Goal: Task Accomplishment & Management: Use online tool/utility

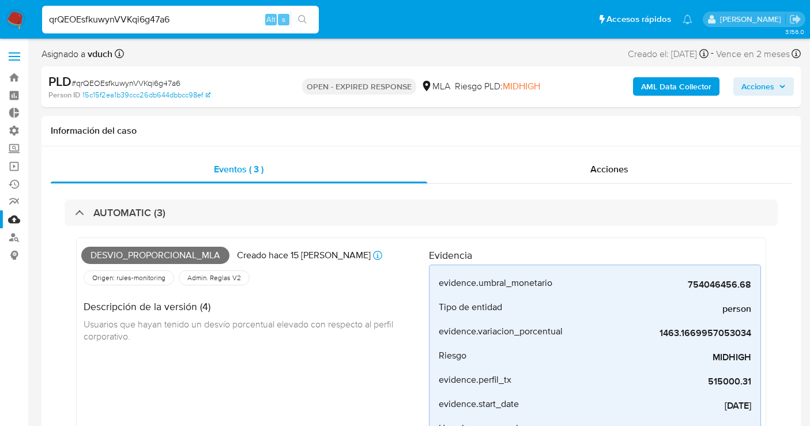
select select "10"
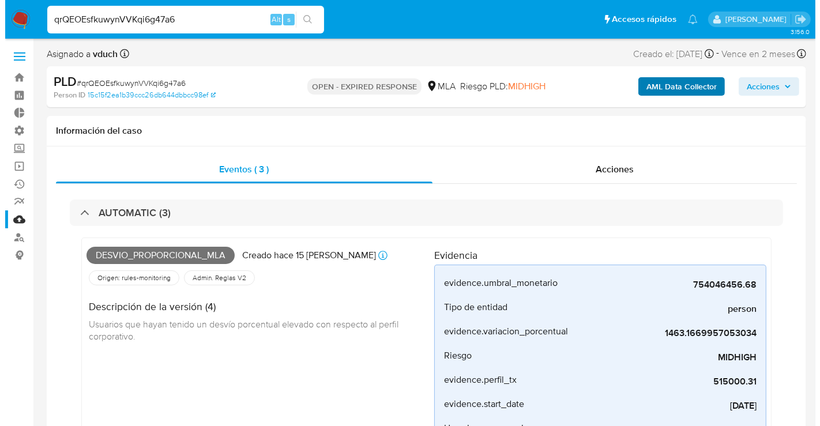
scroll to position [542, 0]
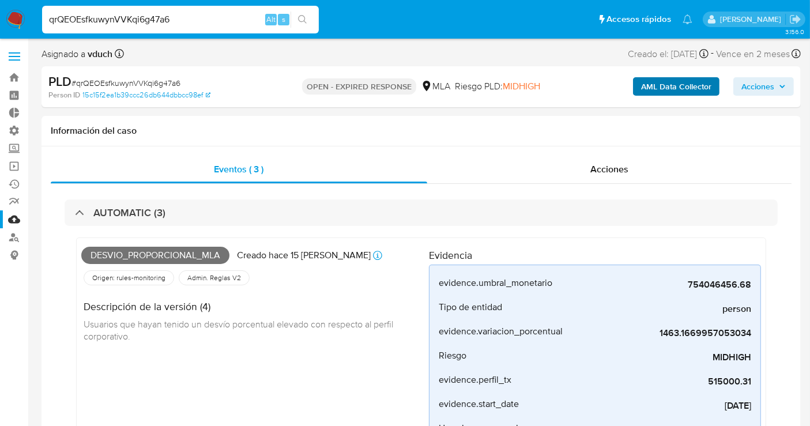
click at [679, 92] on b "AML Data Collector" at bounding box center [676, 86] width 70 height 18
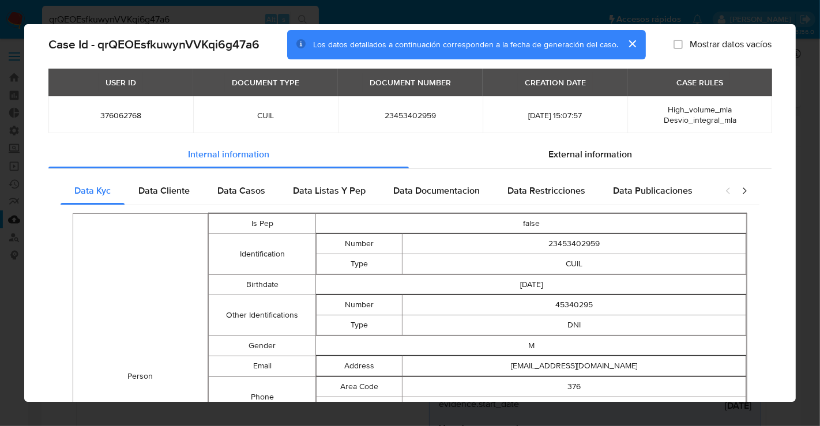
scroll to position [62, 0]
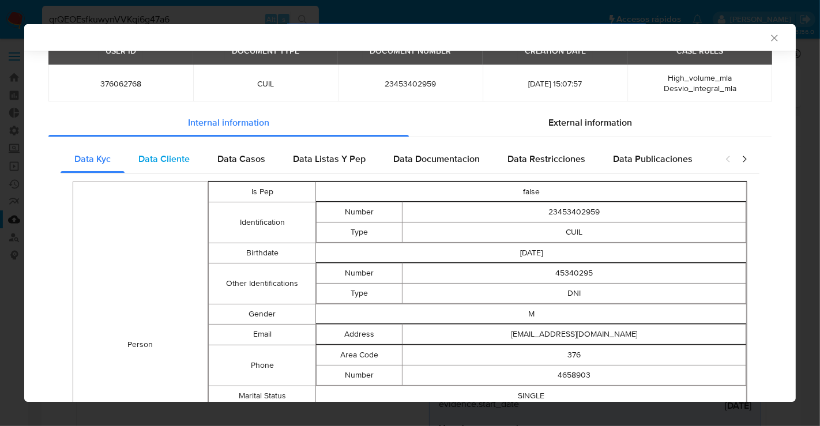
click at [168, 157] on span "Data Cliente" at bounding box center [163, 158] width 51 height 13
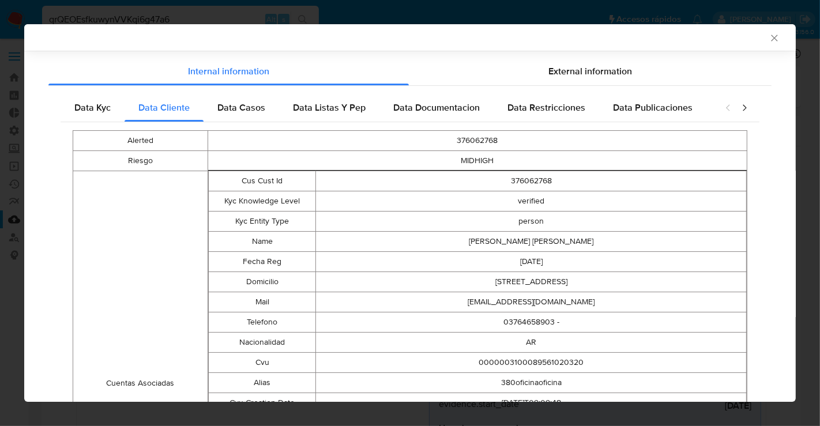
scroll to position [111, 0]
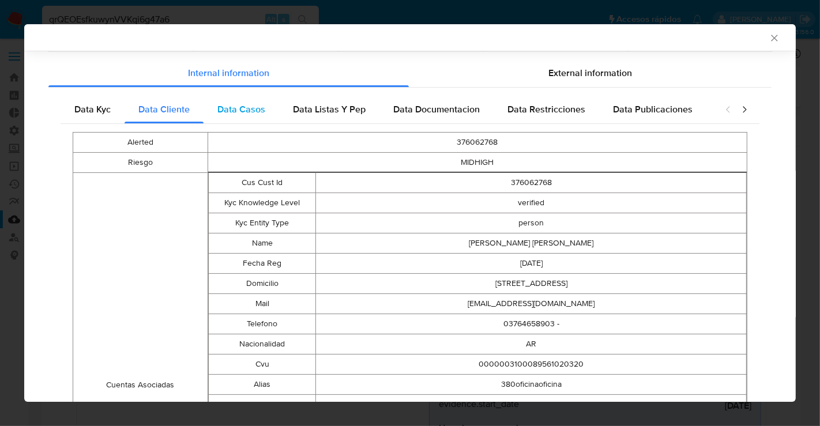
click at [248, 118] on div "Data Casos" at bounding box center [242, 110] width 76 height 28
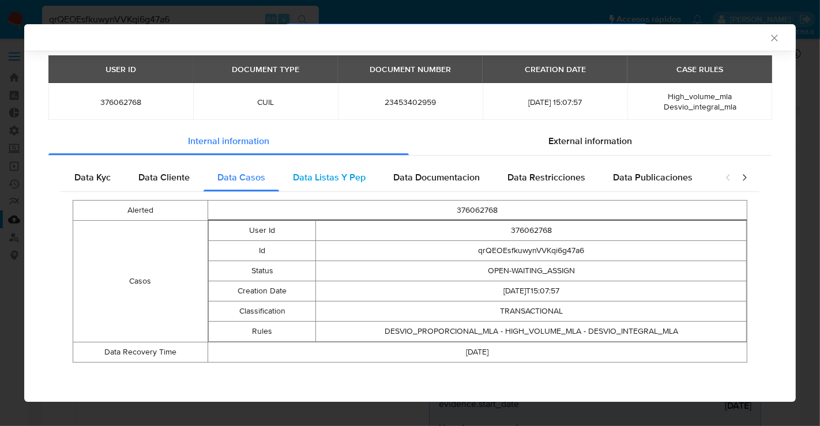
click at [338, 182] on span "Data Listas Y Pep" at bounding box center [329, 177] width 73 height 13
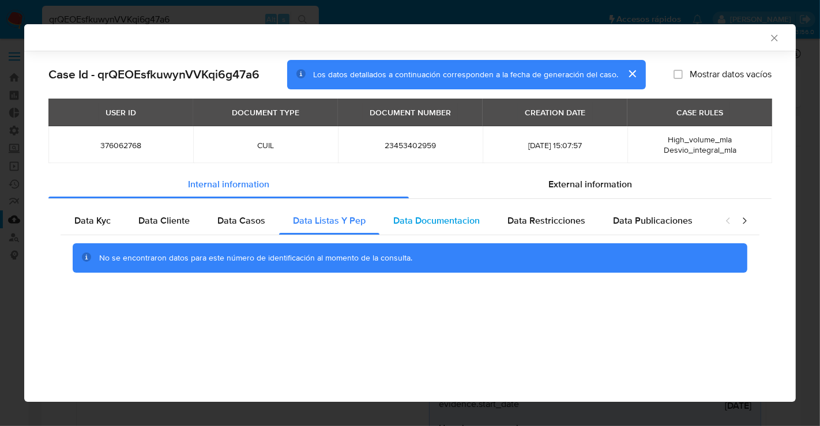
click at [457, 223] on span "Data Documentacion" at bounding box center [436, 220] width 86 height 13
click at [555, 230] on div "Data Restricciones" at bounding box center [547, 221] width 106 height 28
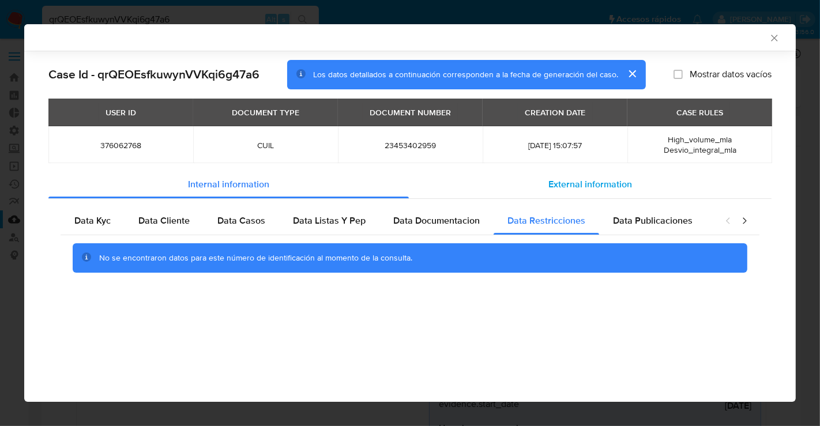
click at [597, 186] on span "External information" at bounding box center [590, 184] width 84 height 13
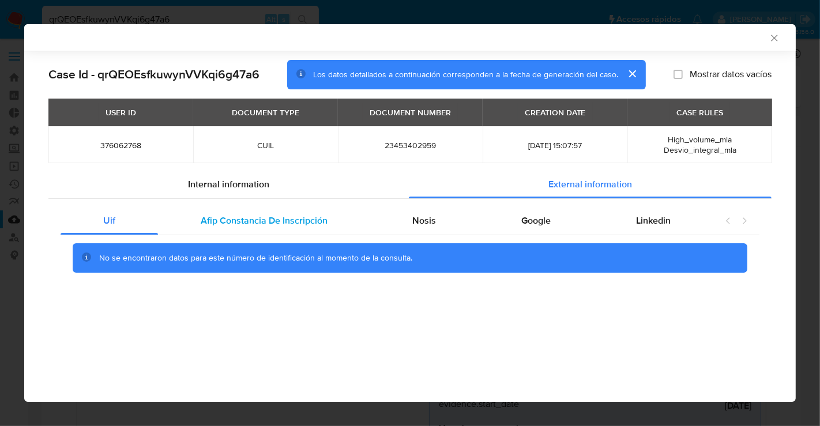
click at [252, 216] on span "Afip Constancia De Inscripción" at bounding box center [264, 220] width 127 height 13
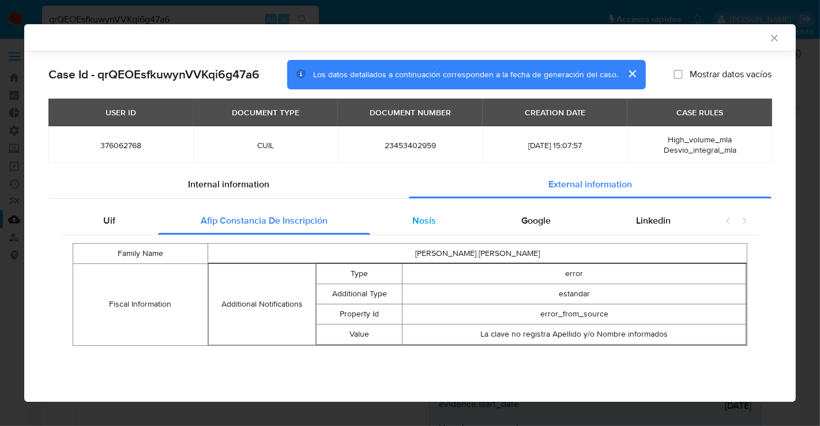
click at [422, 230] on div "Nosis" at bounding box center [424, 221] width 109 height 28
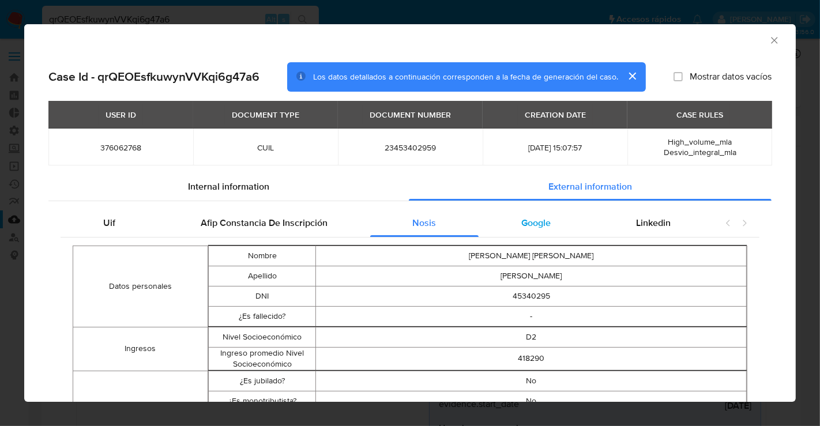
click at [521, 222] on span "Google" at bounding box center [535, 222] width 29 height 13
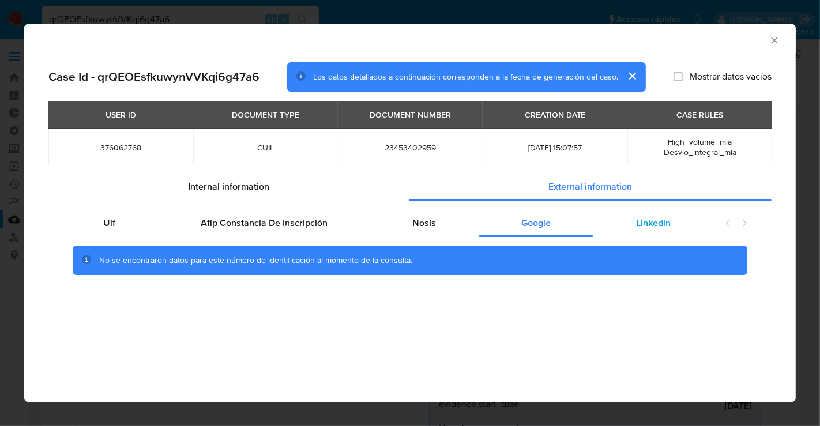
click at [660, 228] on span "Linkedin" at bounding box center [653, 222] width 35 height 13
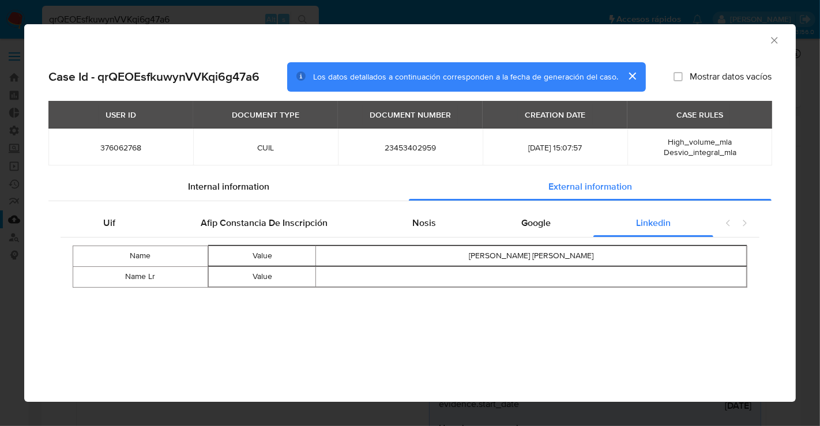
click at [746, 221] on icon "closure-recommendation-modal" at bounding box center [745, 223] width 12 height 12
click at [535, 224] on span "Google" at bounding box center [535, 222] width 29 height 13
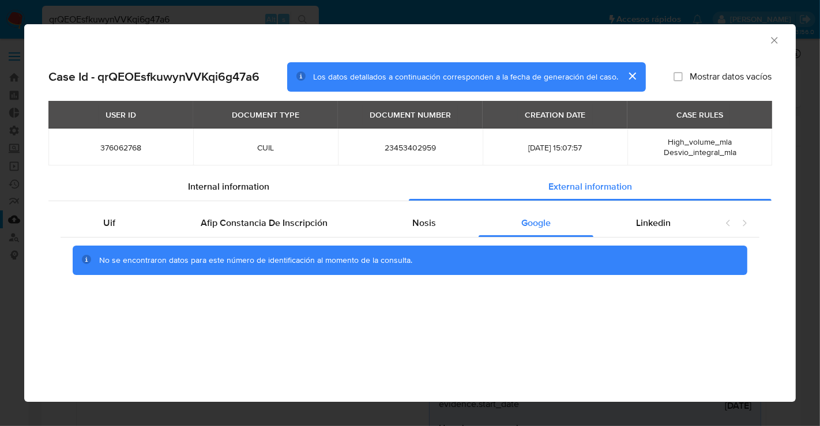
click at [778, 42] on icon "Cerrar ventana" at bounding box center [775, 41] width 12 height 12
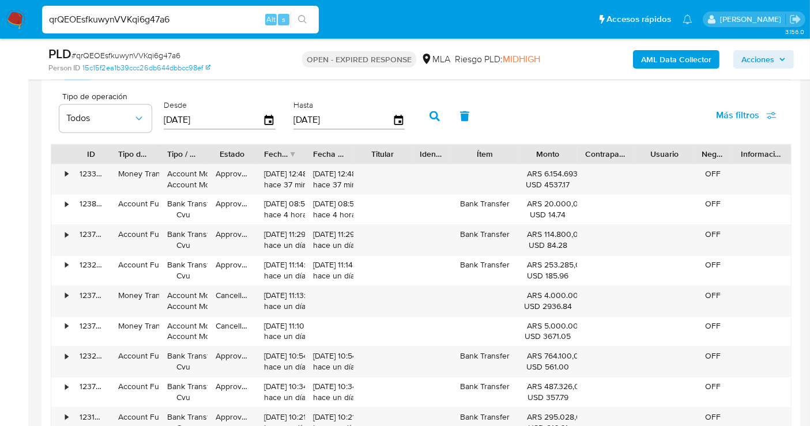
scroll to position [2053, 0]
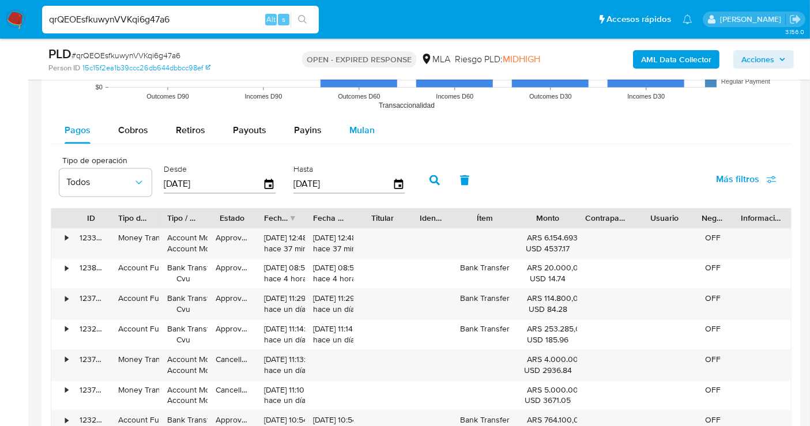
click at [356, 131] on span "Mulan" at bounding box center [361, 129] width 25 height 13
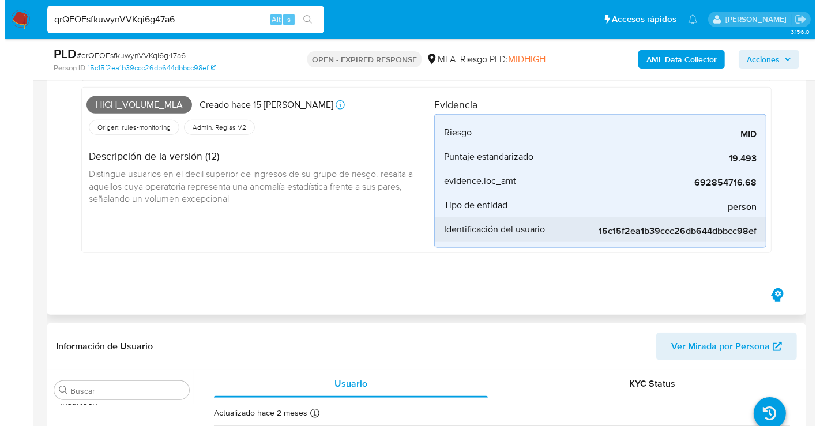
scroll to position [835, 0]
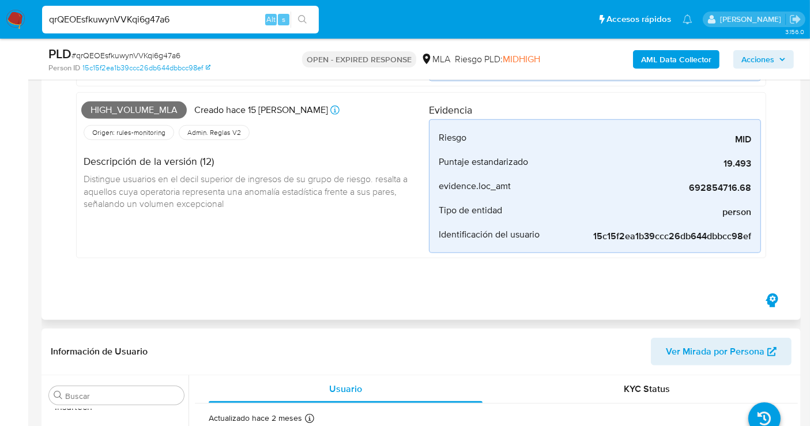
click at [770, 300] on icon "button" at bounding box center [772, 301] width 12 height 14
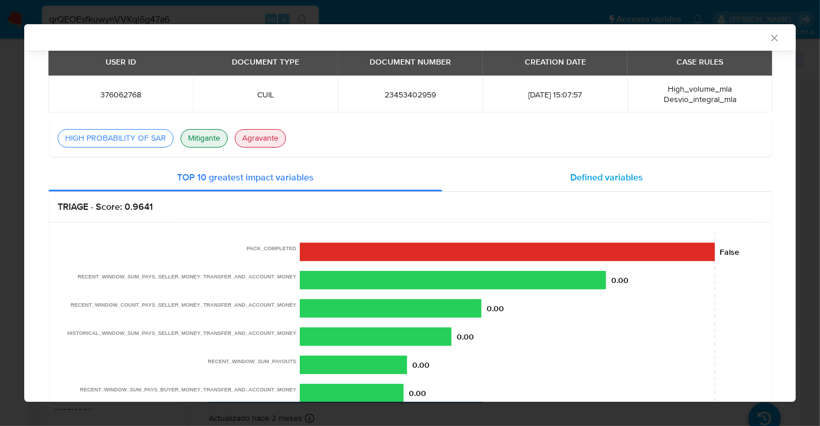
scroll to position [62, 0]
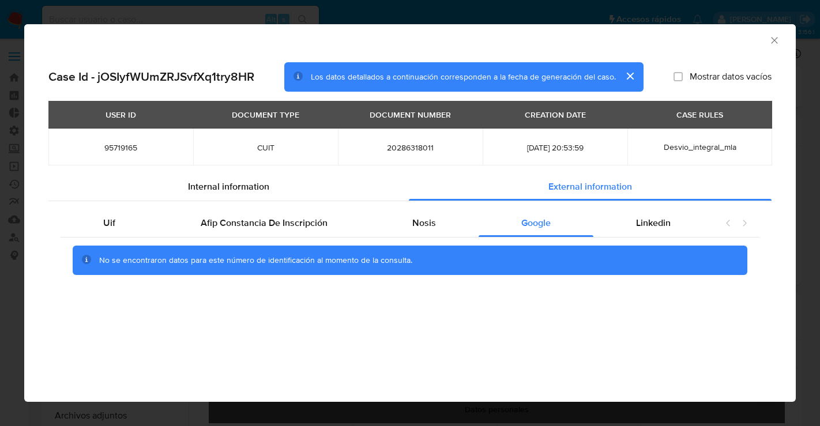
select select "10"
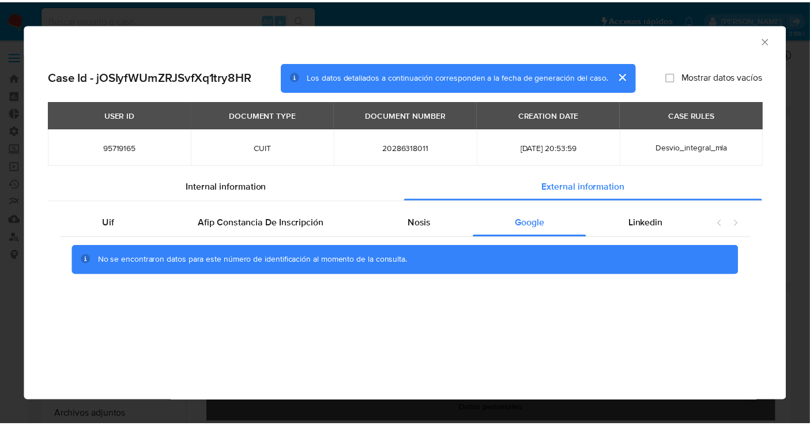
scroll to position [542, 0]
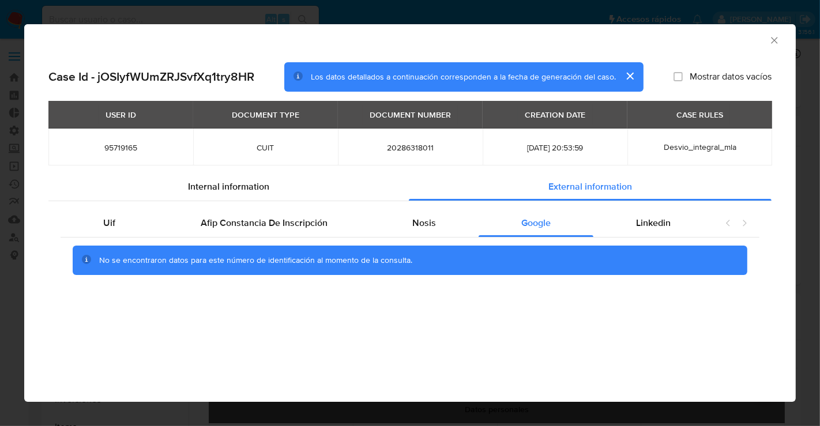
click at [775, 42] on icon "Cerrar ventana" at bounding box center [775, 41] width 12 height 12
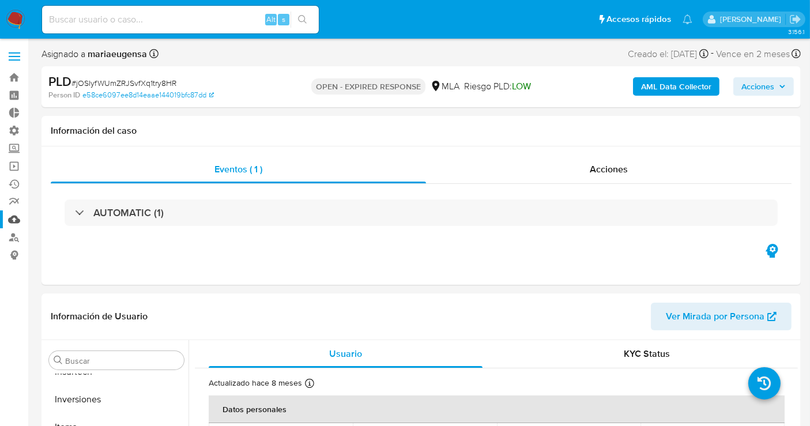
click at [19, 219] on link "Mulan" at bounding box center [68, 219] width 137 height 18
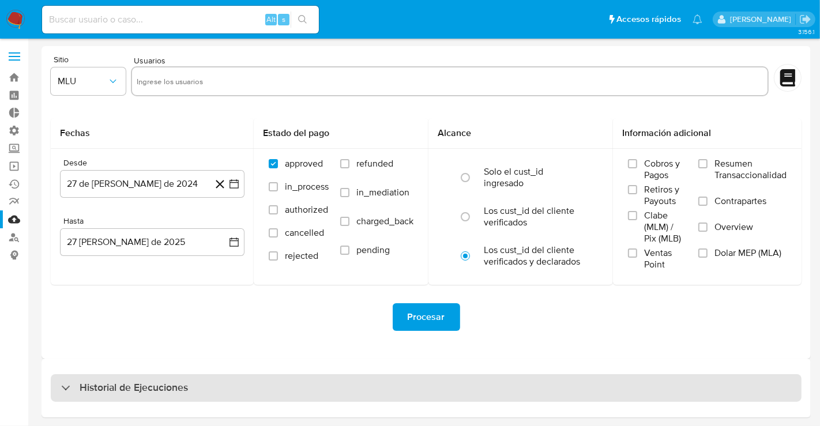
click at [227, 379] on div "Historial de Ejecuciones" at bounding box center [426, 388] width 751 height 28
select select "10"
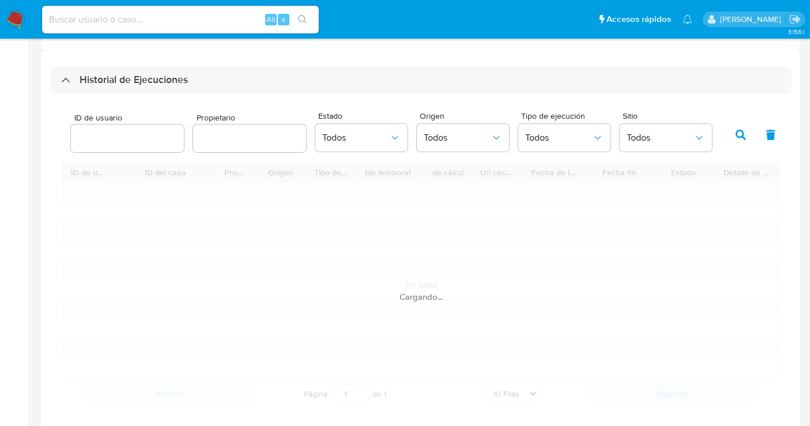
scroll to position [320, 0]
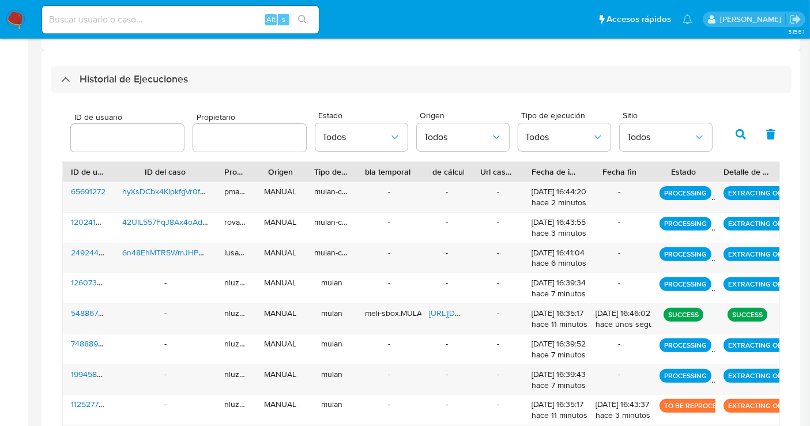
click at [138, 139] on input "number" at bounding box center [127, 137] width 113 height 15
click at [570, 137] on span "Todos" at bounding box center [558, 137] width 67 height 12
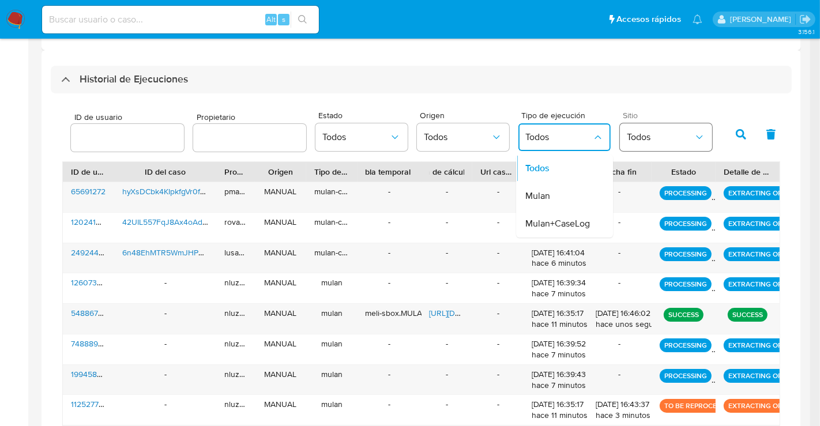
click at [677, 139] on span "Todos" at bounding box center [660, 137] width 67 height 12
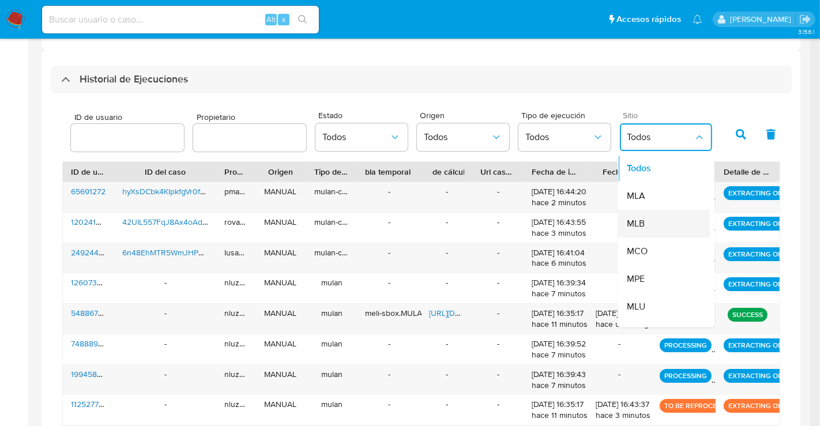
click at [642, 220] on div "MLB" at bounding box center [660, 224] width 67 height 28
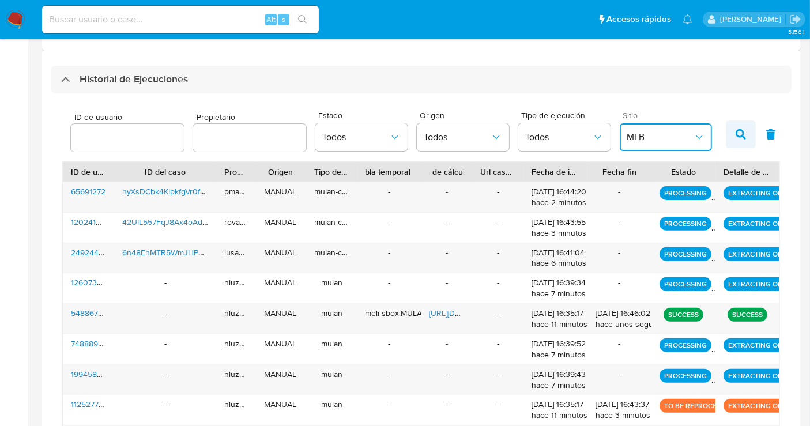
click at [736, 133] on icon "button" at bounding box center [741, 134] width 10 height 10
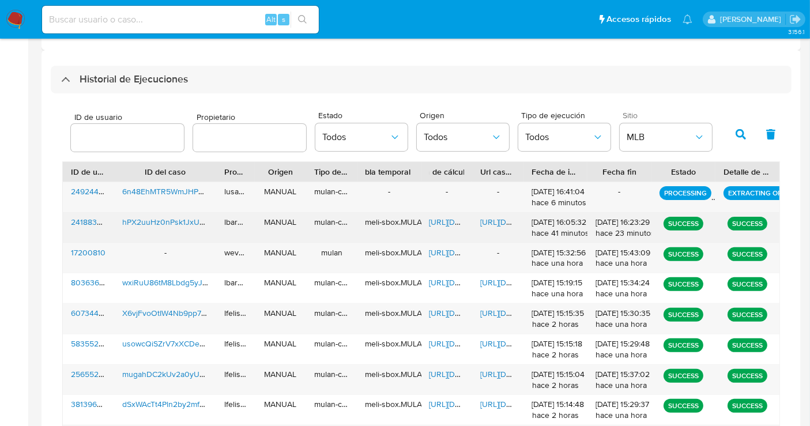
click at [483, 217] on span "https://docs.google.com/document/d/1mAfnF--GoxOWZKt4dD4LhKN5AeW4SXg1ypfJskcvG2w…" at bounding box center [520, 222] width 80 height 12
